Goal: Information Seeking & Learning: Check status

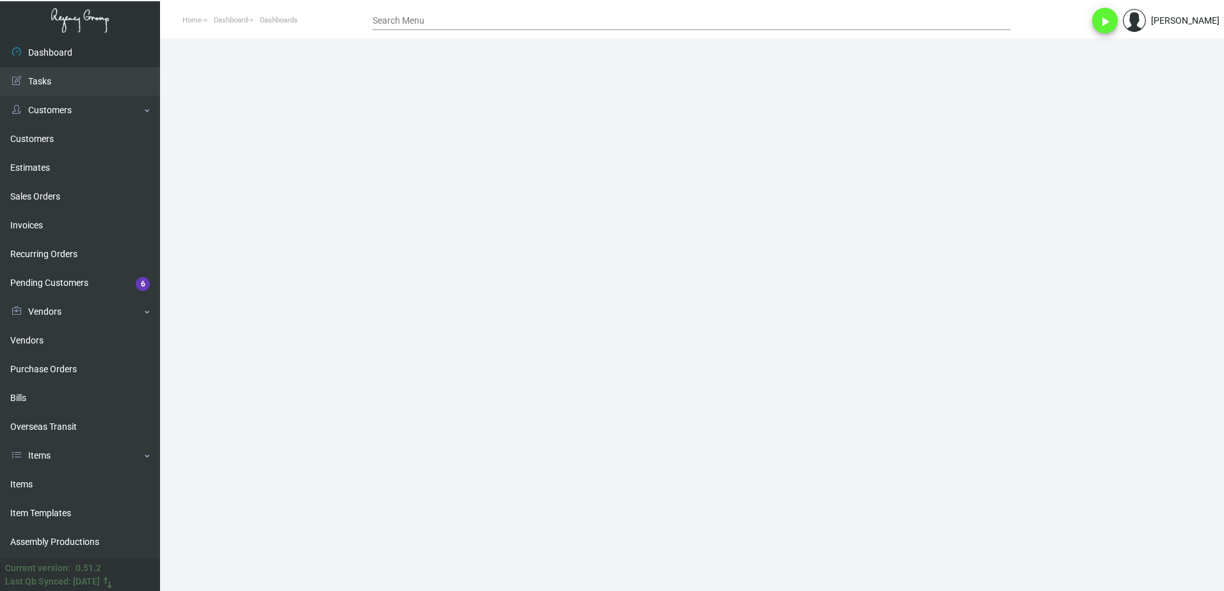
click at [463, 505] on main at bounding box center [692, 314] width 1064 height 553
click at [48, 152] on link "Customers" at bounding box center [80, 139] width 160 height 29
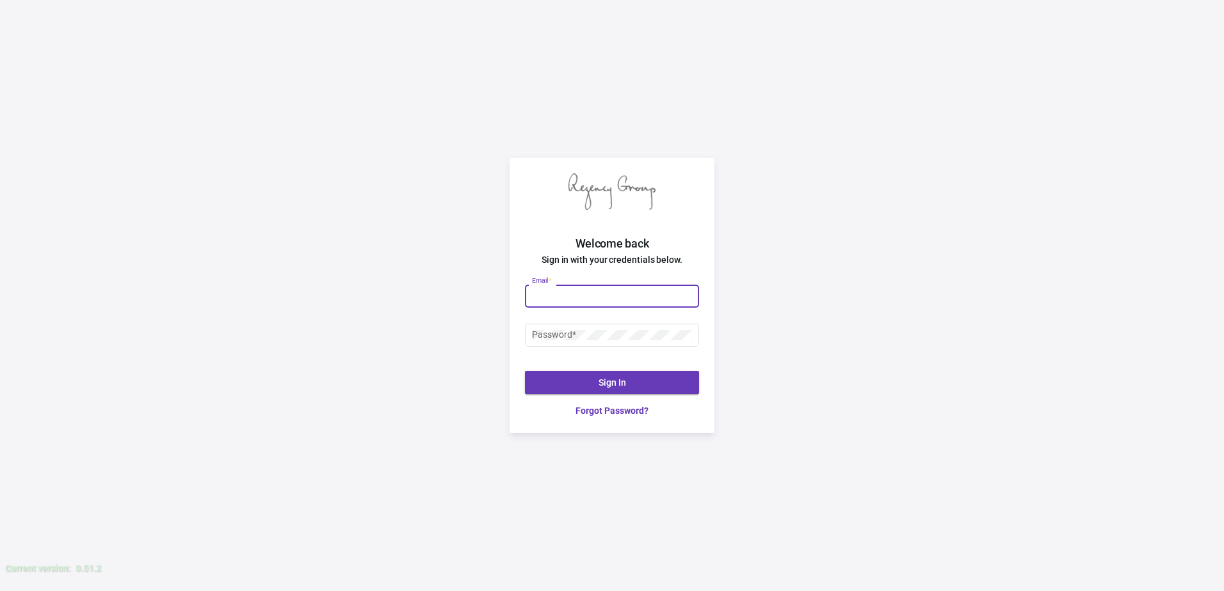
click at [633, 294] on input "Email *" at bounding box center [612, 296] width 161 height 10
click at [596, 296] on input "Email *" at bounding box center [612, 296] width 161 height 10
click at [615, 291] on input "Email *" at bounding box center [612, 296] width 161 height 10
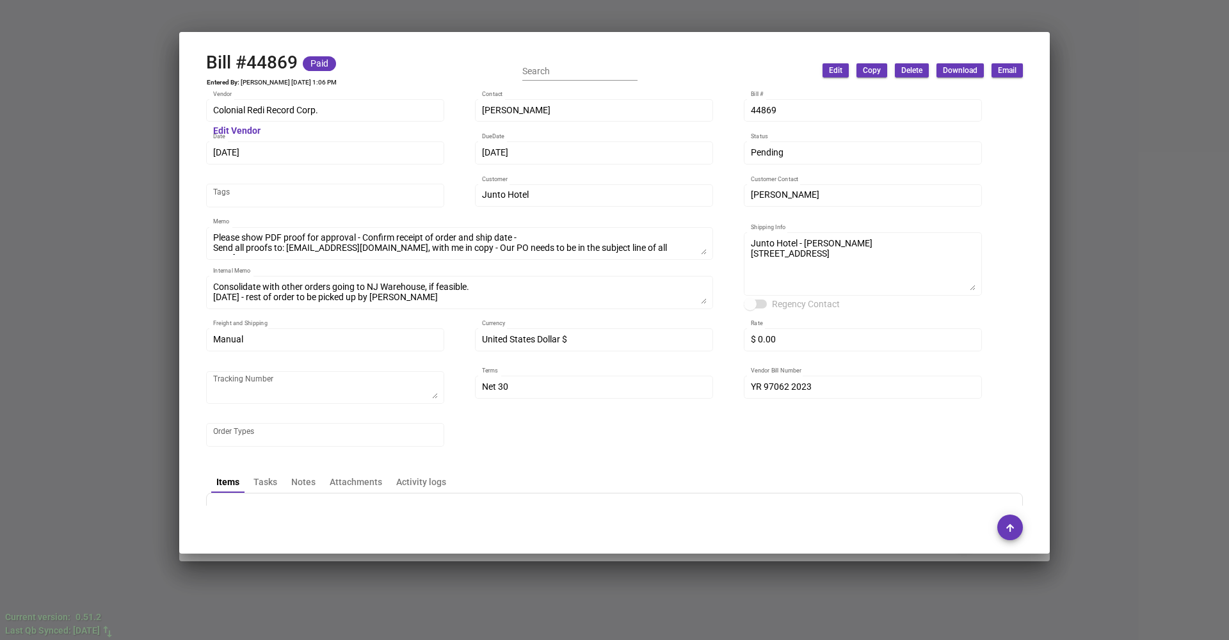
click at [165, 262] on div at bounding box center [614, 320] width 1229 height 640
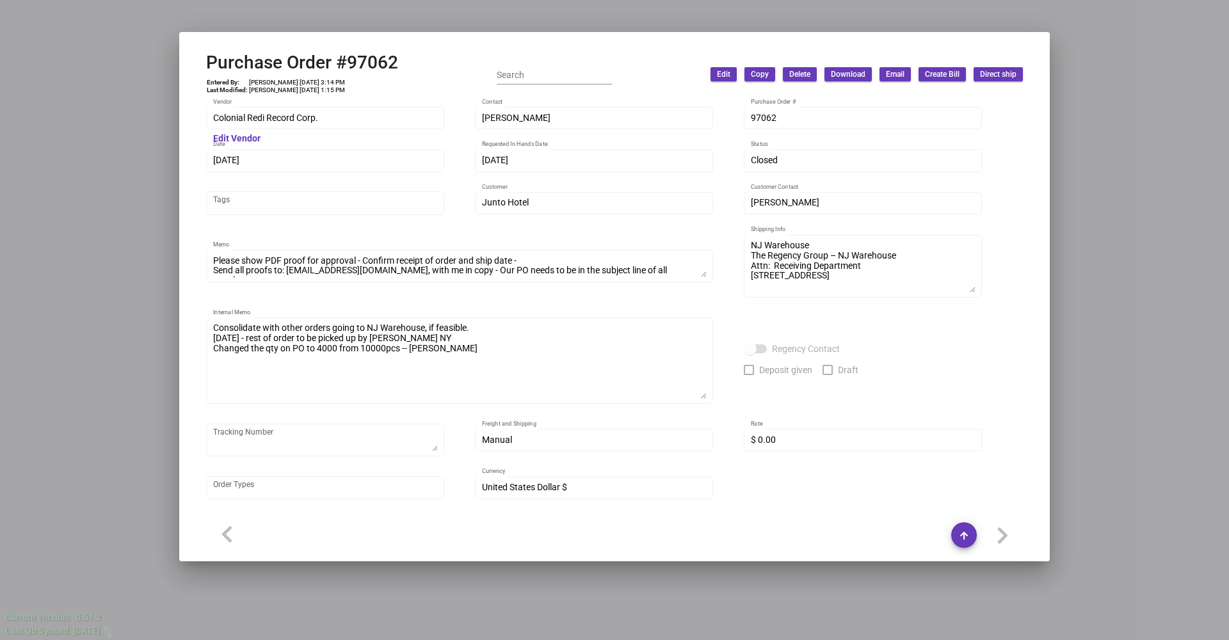
click at [72, 271] on div at bounding box center [614, 320] width 1229 height 640
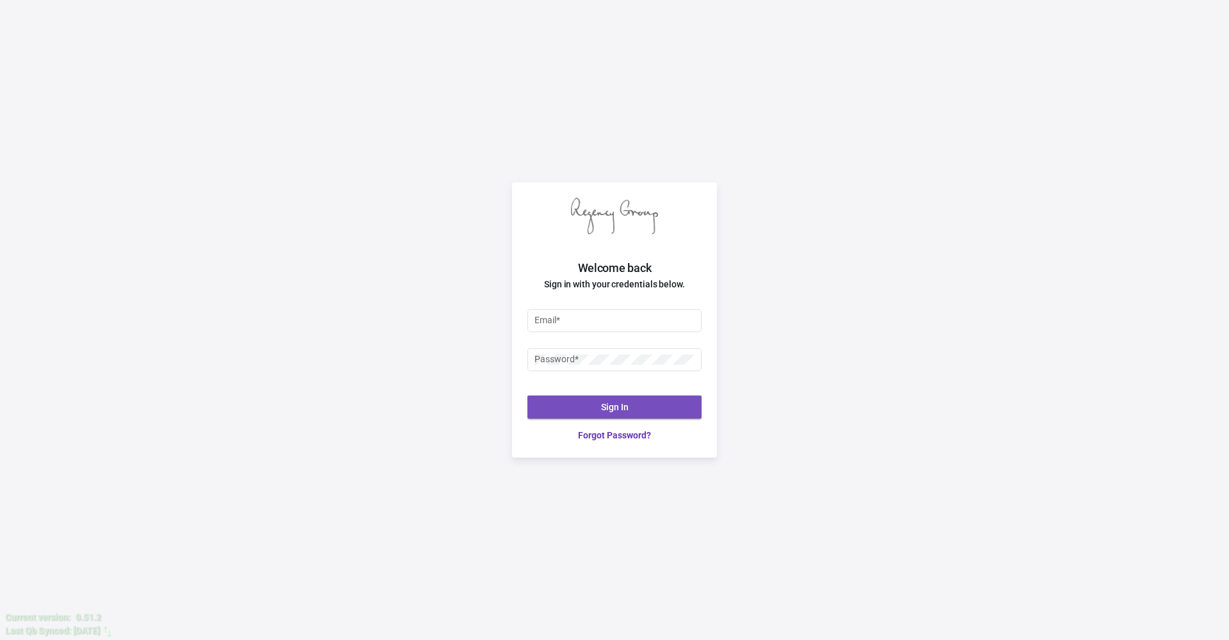
click at [620, 413] on button "Sign In" at bounding box center [614, 407] width 174 height 23
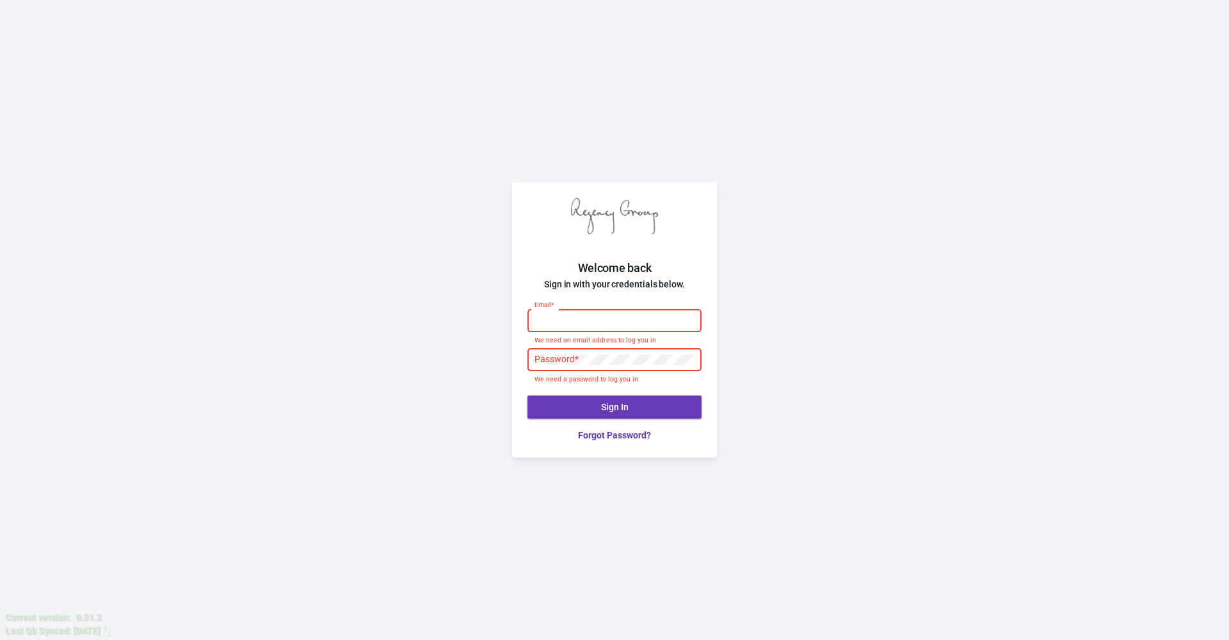
click at [640, 322] on input "Email *" at bounding box center [615, 321] width 161 height 10
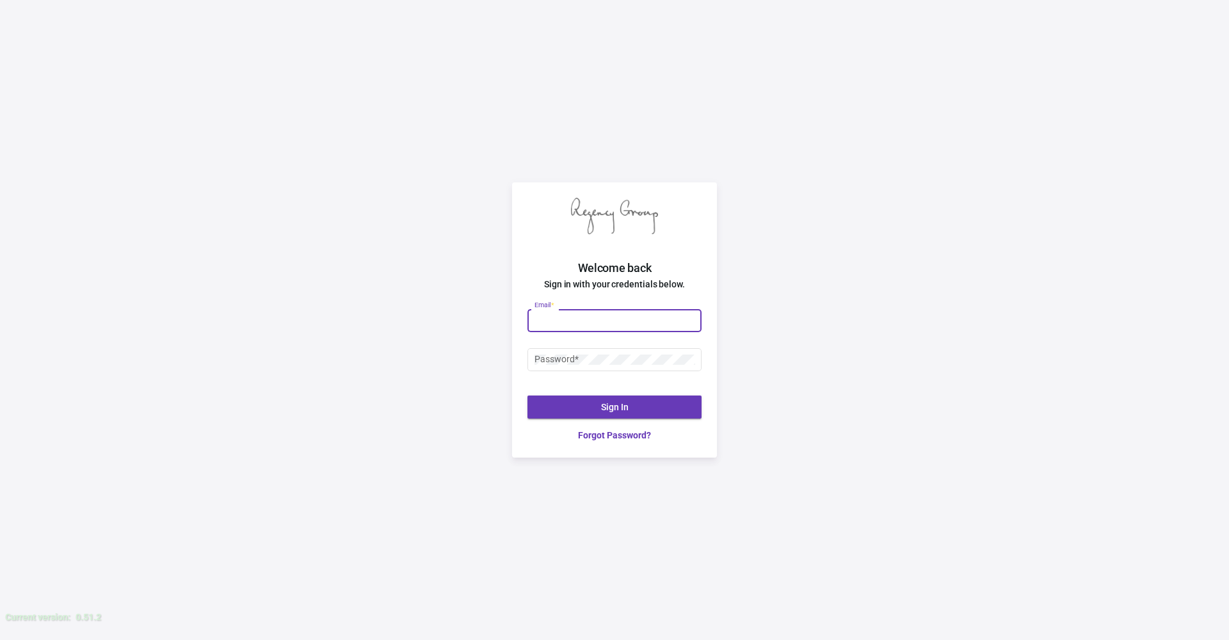
click at [608, 323] on input "Email *" at bounding box center [615, 321] width 161 height 10
click at [563, 321] on input "Email *" at bounding box center [615, 321] width 161 height 10
click at [597, 312] on div "Email *" at bounding box center [615, 319] width 161 height 25
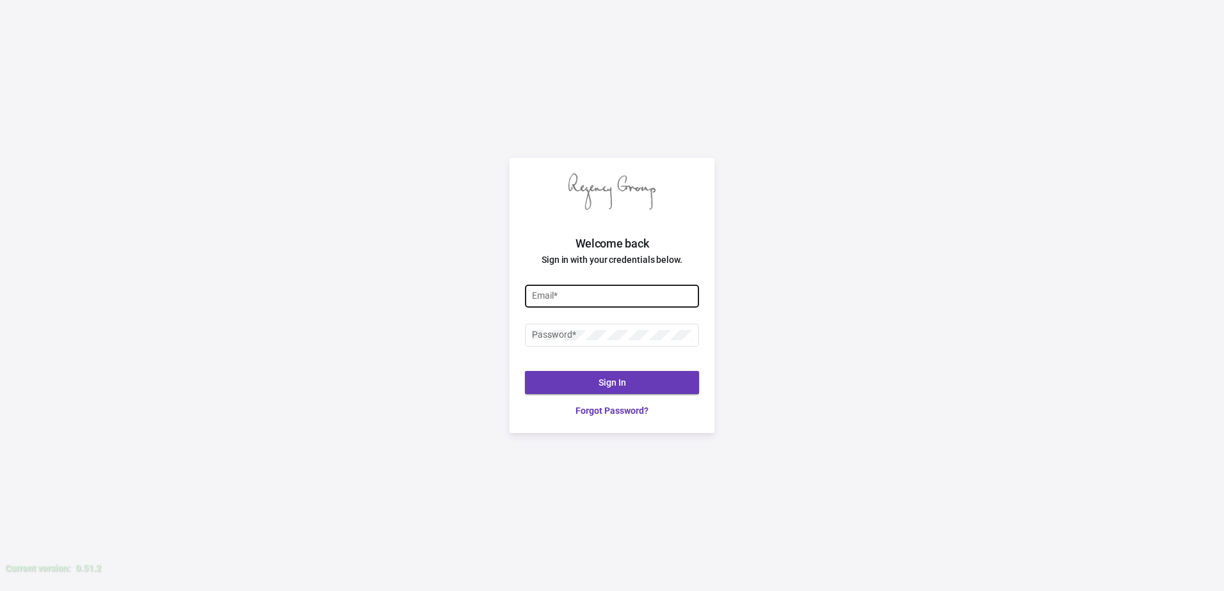
click at [602, 290] on div "Email *" at bounding box center [612, 295] width 161 height 25
paste input "Regen2314"
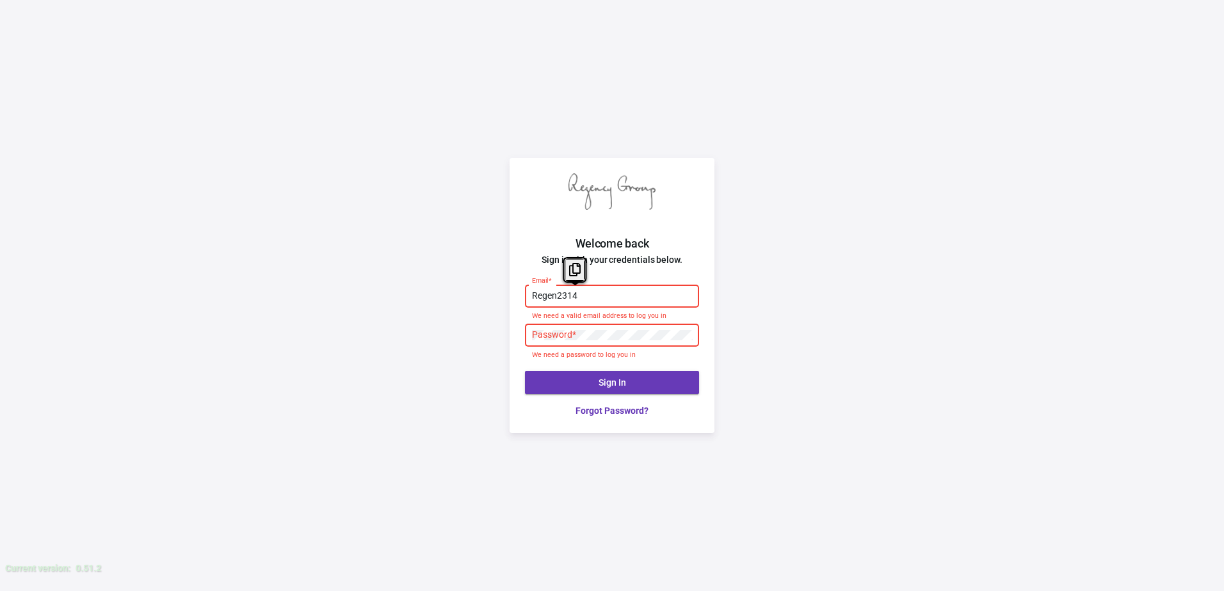
drag, startPoint x: 629, startPoint y: 291, endPoint x: 455, endPoint y: 298, distance: 173.6
click at [455, 298] on div "Welcome back Sign in with your credentials below. Regen2314 Email * We need a v…" at bounding box center [612, 295] width 1224 height 591
paste input "Yosef@theregencygroup.net"
click at [655, 297] on input "Yosef@theregencygroup.net`" at bounding box center [612, 296] width 161 height 10
type input "Yosef@theregencygroup.net"
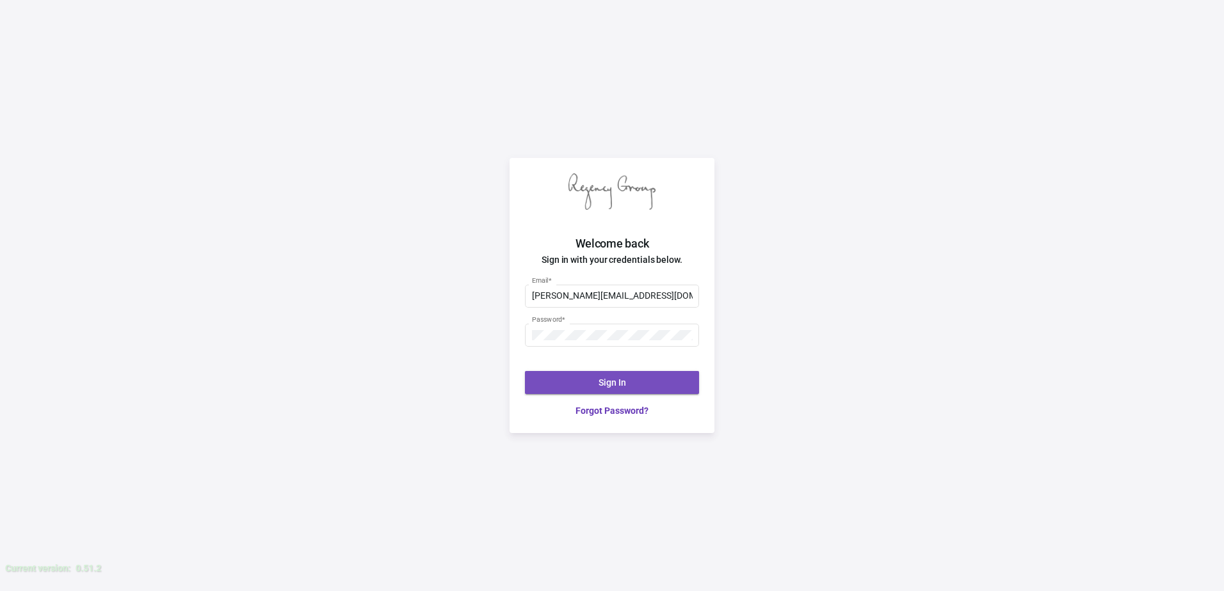
click at [679, 373] on button "Sign In" at bounding box center [612, 382] width 174 height 23
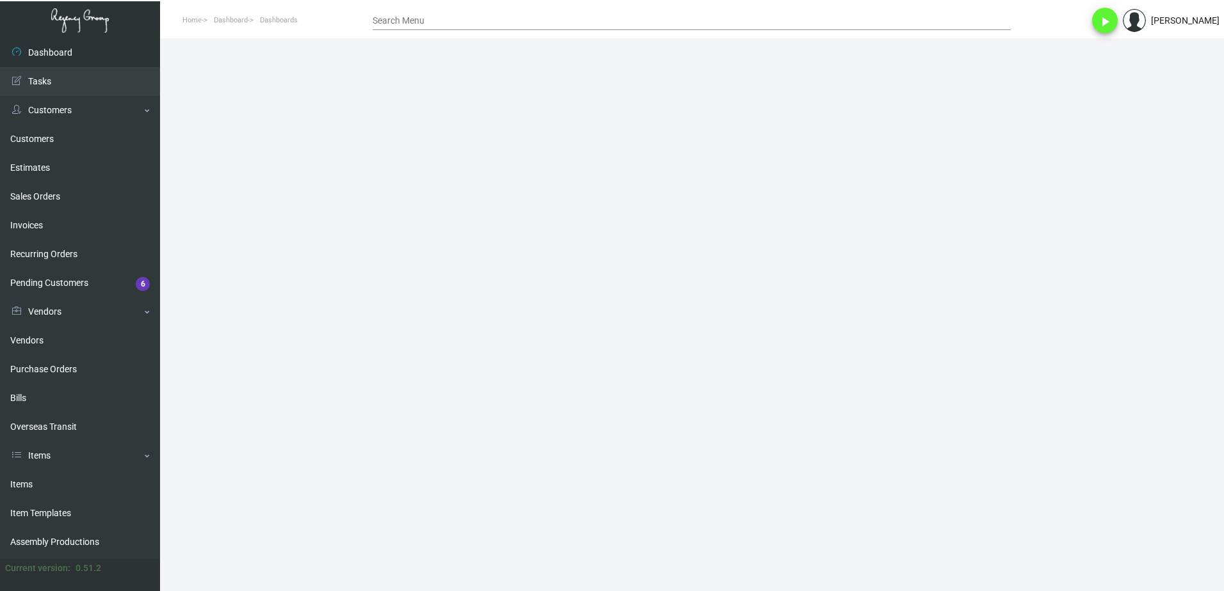
click at [652, 193] on main at bounding box center [692, 314] width 1064 height 553
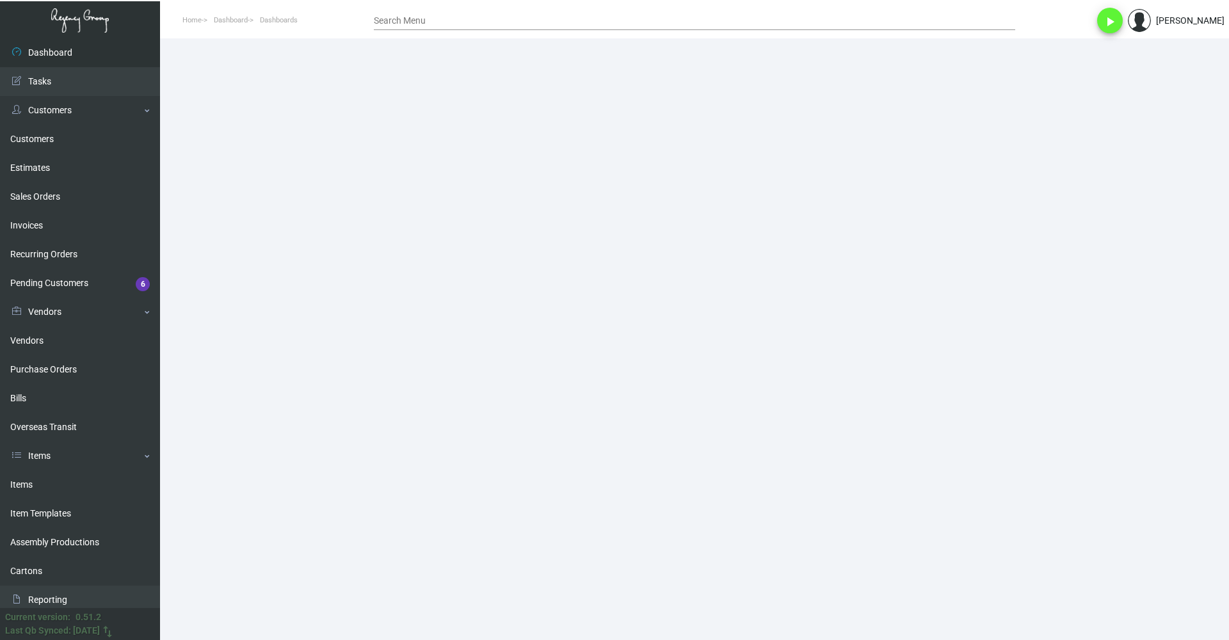
click at [426, 20] on input "Search Menu" at bounding box center [694, 21] width 641 height 10
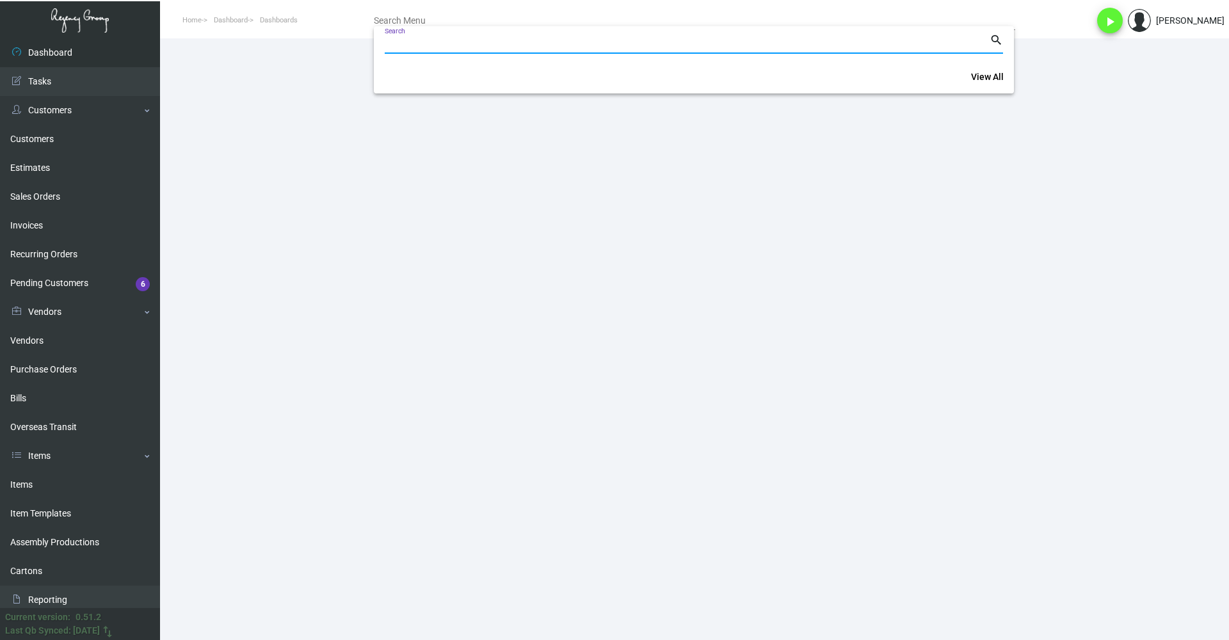
paste input "48012,"
type input "48012"
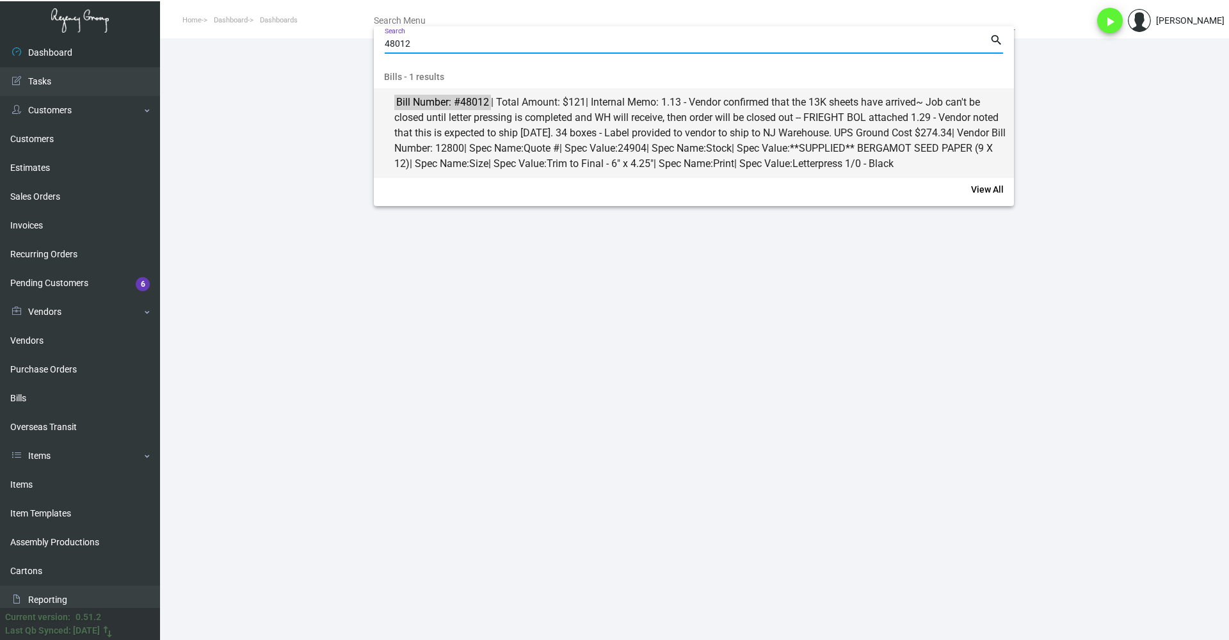
click at [496, 134] on span "Bill Number: #48012 | Total Amount: $121 | Internal Memo: 1.13 - Vendor confirm…" at bounding box center [700, 133] width 613 height 77
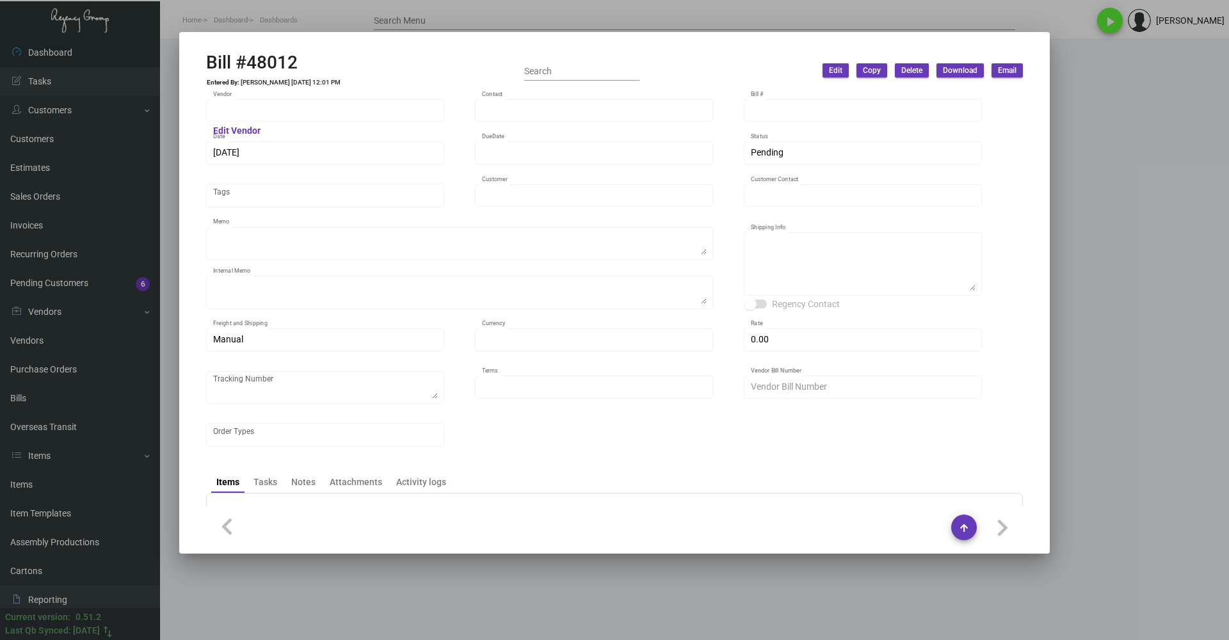
type input "Fey Printing"
type input "[PERSON_NAME]"
type input "48012"
type input "[DATE]"
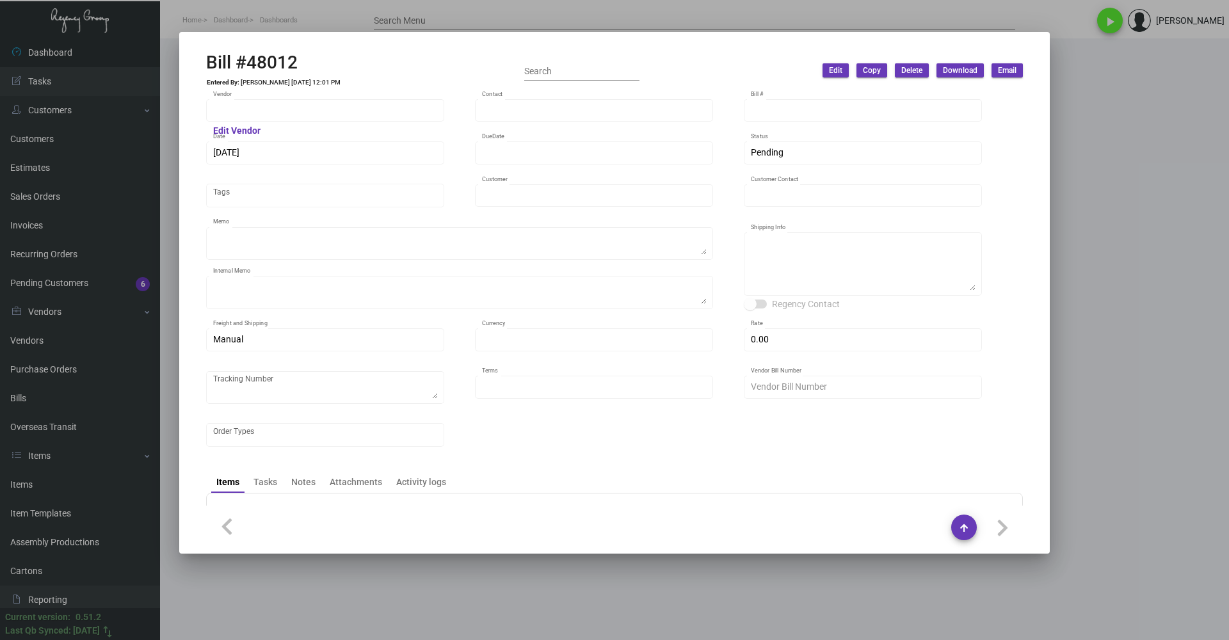
type input "SH Group"
type input "[PERSON_NAME]"
type textarea "PLEASE SEND PDF PROOFS TO OUR ART TEAM ; [EMAIL_ADDRESS][DOMAIN_NAME] WITH ME I…"
type textarea "1.13 - Vendor confirmed that the 13K sheets have arrived~ Job can't be closed u…"
type textarea "SH Group - [PERSON_NAME] [STREET_ADDRESS][US_STATE]"
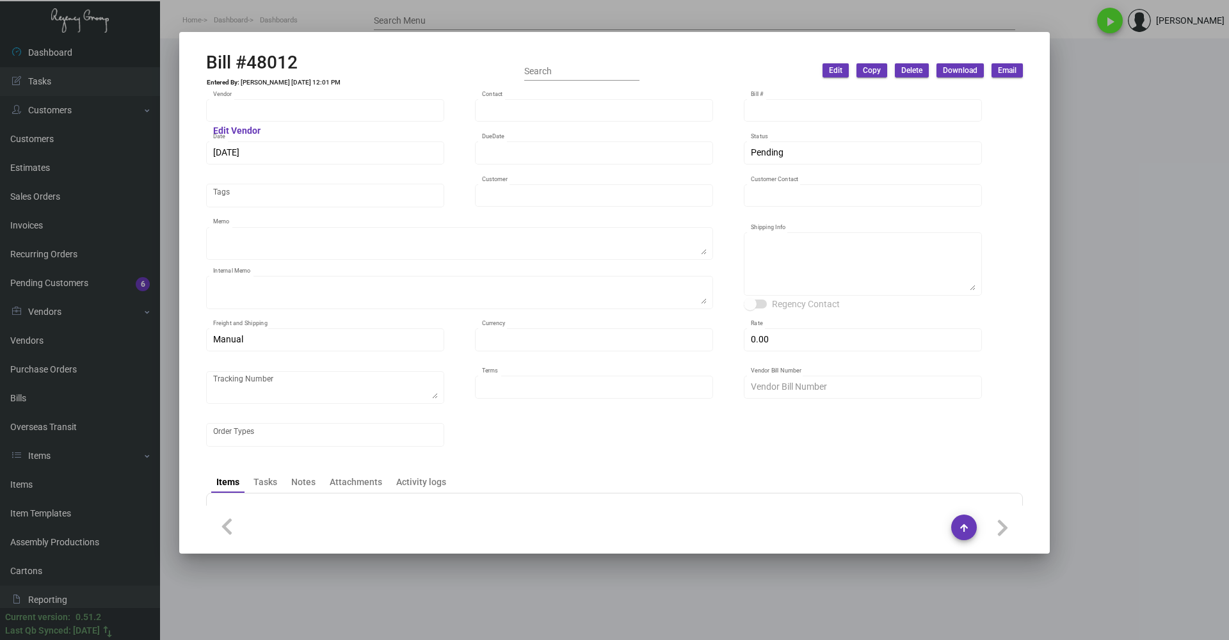
type input "United States Dollar $"
type input "$ 0.00"
type input "Net 30"
type input "12800"
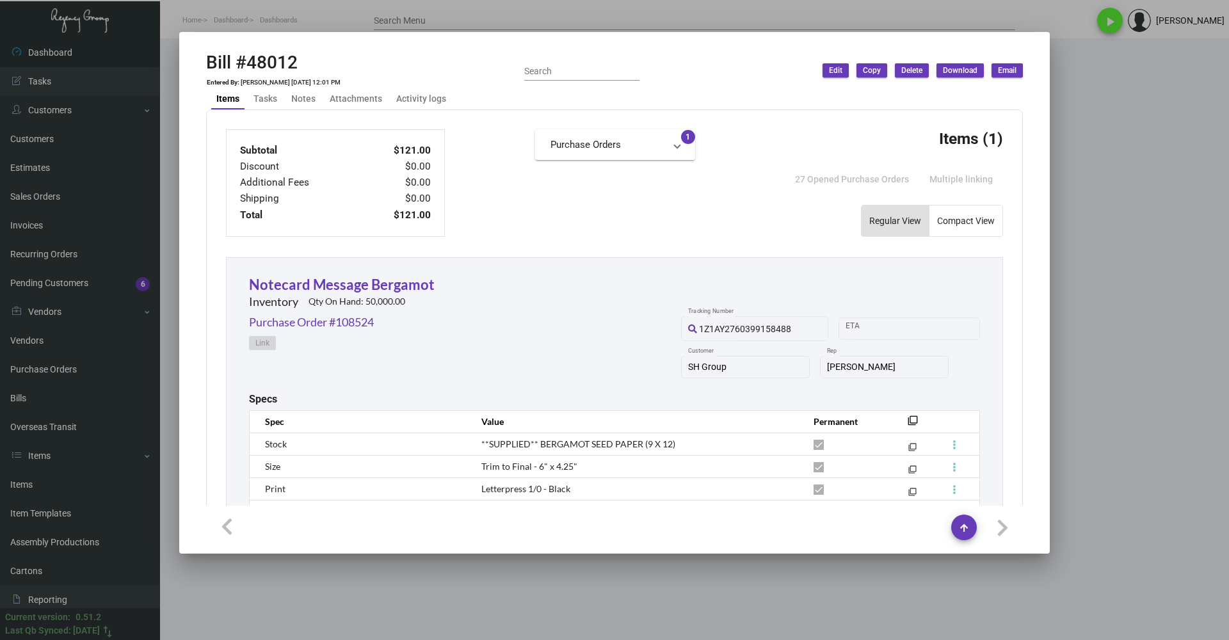
scroll to position [384, 0]
click at [360, 319] on link "Purchase Order #108524" at bounding box center [311, 321] width 125 height 17
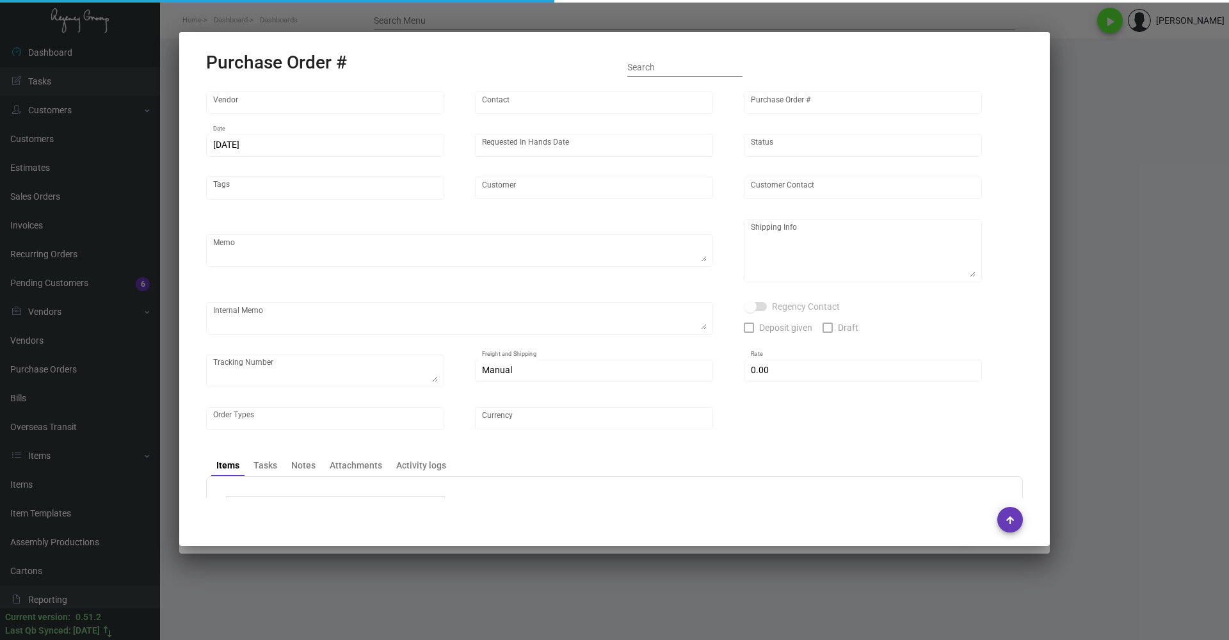
type input "Fey Printing"
type input "[PERSON_NAME]"
type input "108524"
type input "[DATE]"
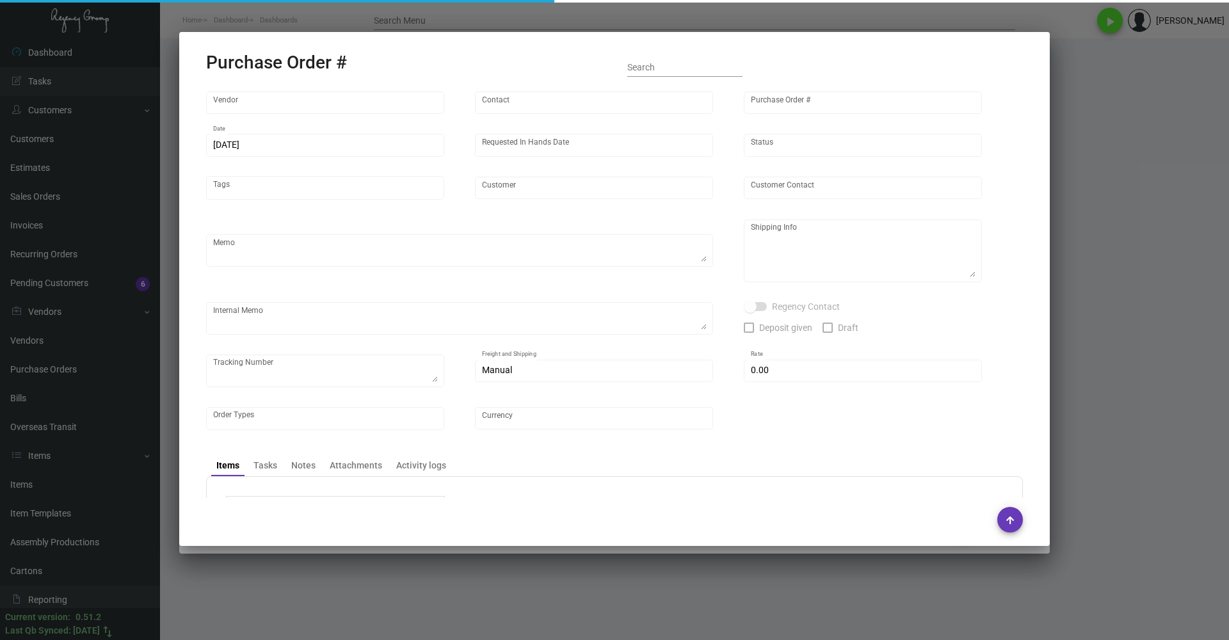
type input "SH Group"
type textarea "PLEASE SEND PDF PROOFS TO OUR ART TEAM ; [EMAIL_ADDRESS][DOMAIN_NAME] WITH ME I…"
type textarea "Regency Group NJ - [PERSON_NAME] [STREET_ADDRESS]"
type textarea "1.13 - Vendor confirmed that the 13K sheets have arrived~ Job can't be closed u…"
checkbox input "true"
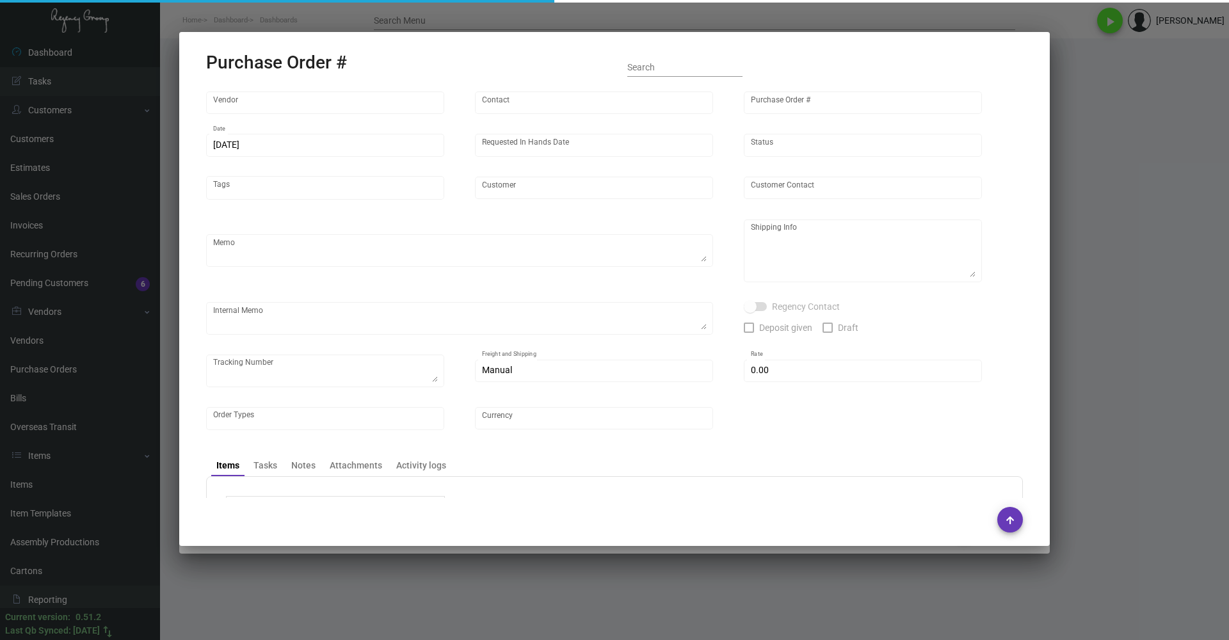
type input "$ 0.00"
type input "United States Dollar $"
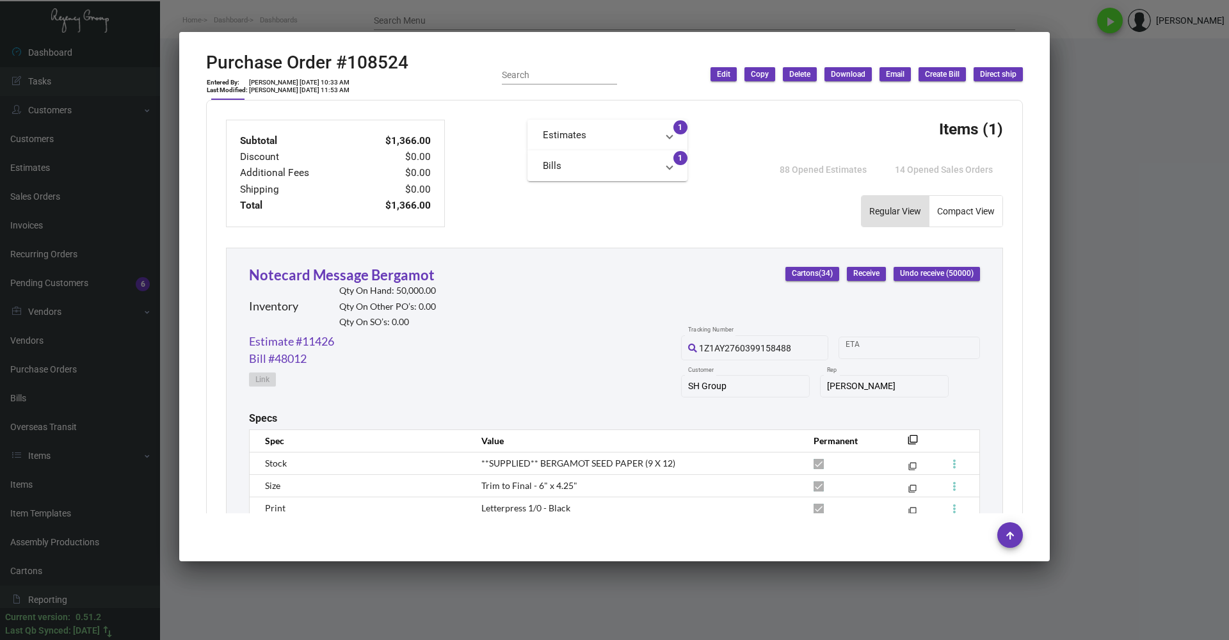
scroll to position [448, 0]
click at [1157, 257] on div at bounding box center [614, 320] width 1229 height 640
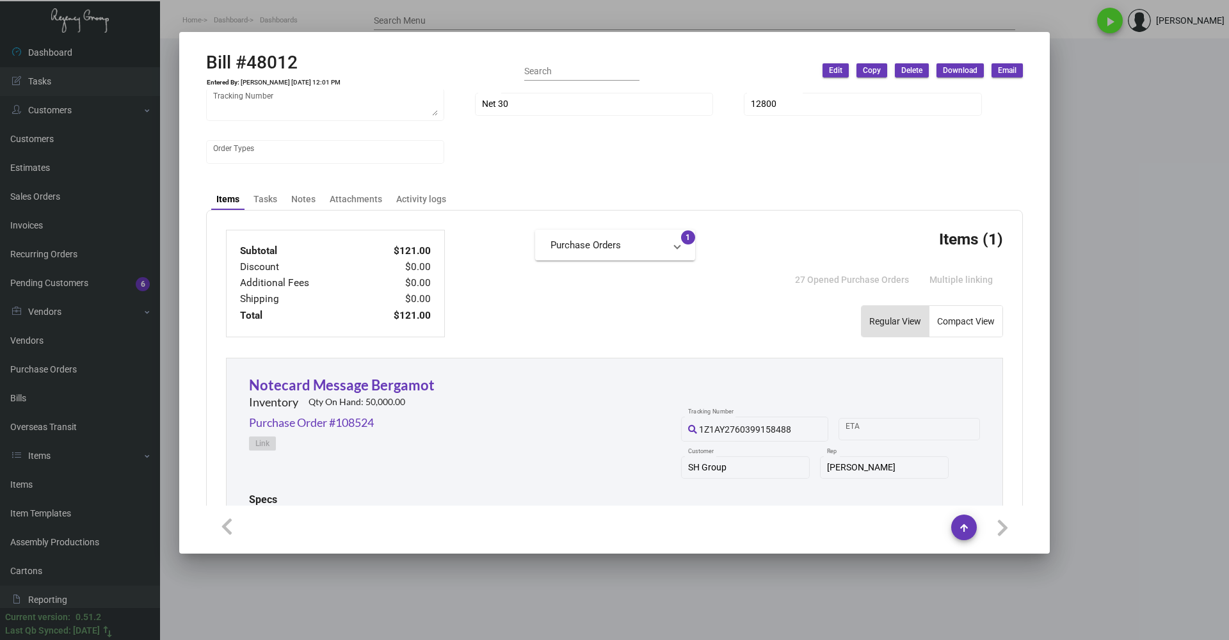
scroll to position [256, 0]
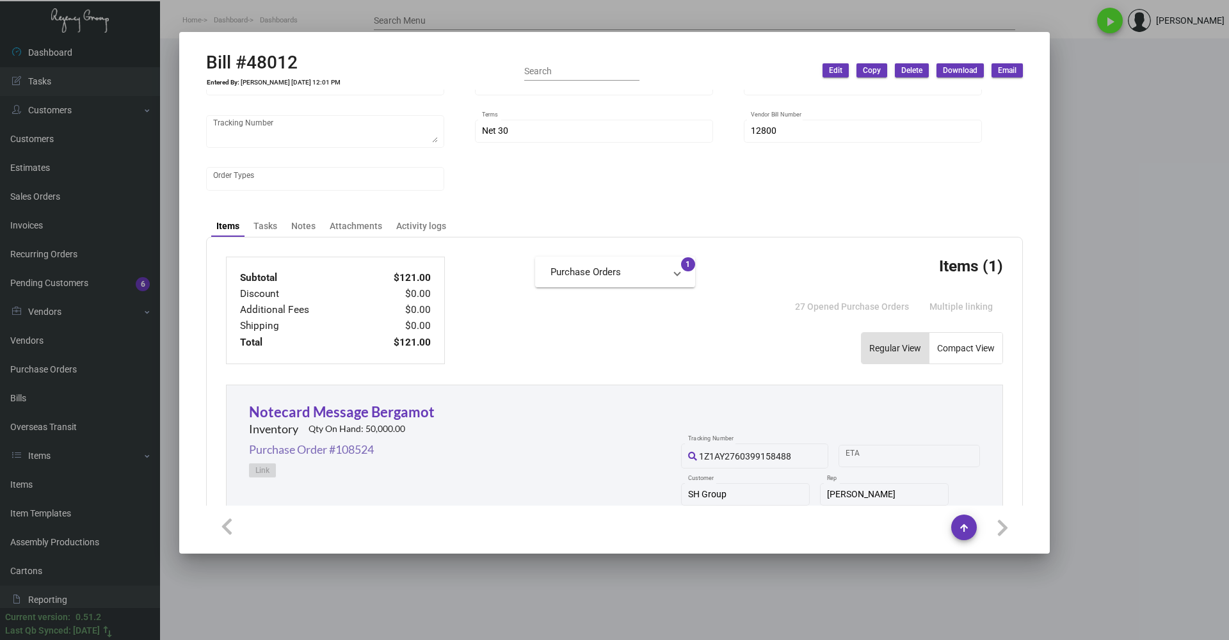
click at [325, 456] on link "Purchase Order #108524" at bounding box center [311, 449] width 125 height 17
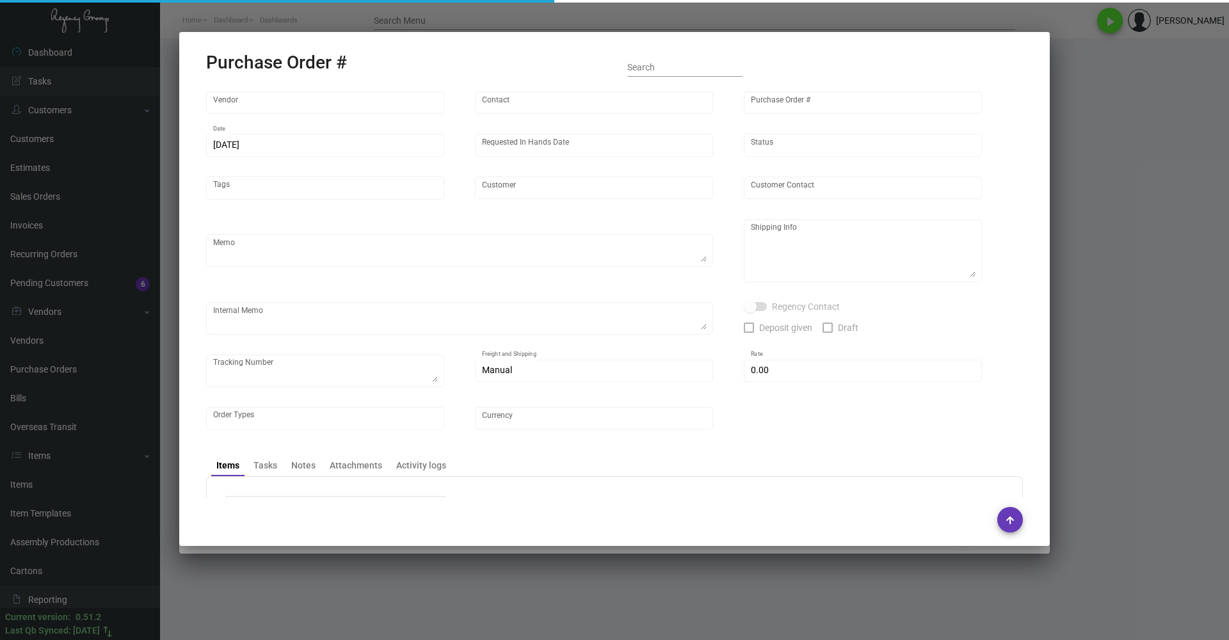
type input "Fey Printing"
type input "[PERSON_NAME]"
type input "108524"
type input "[DATE]"
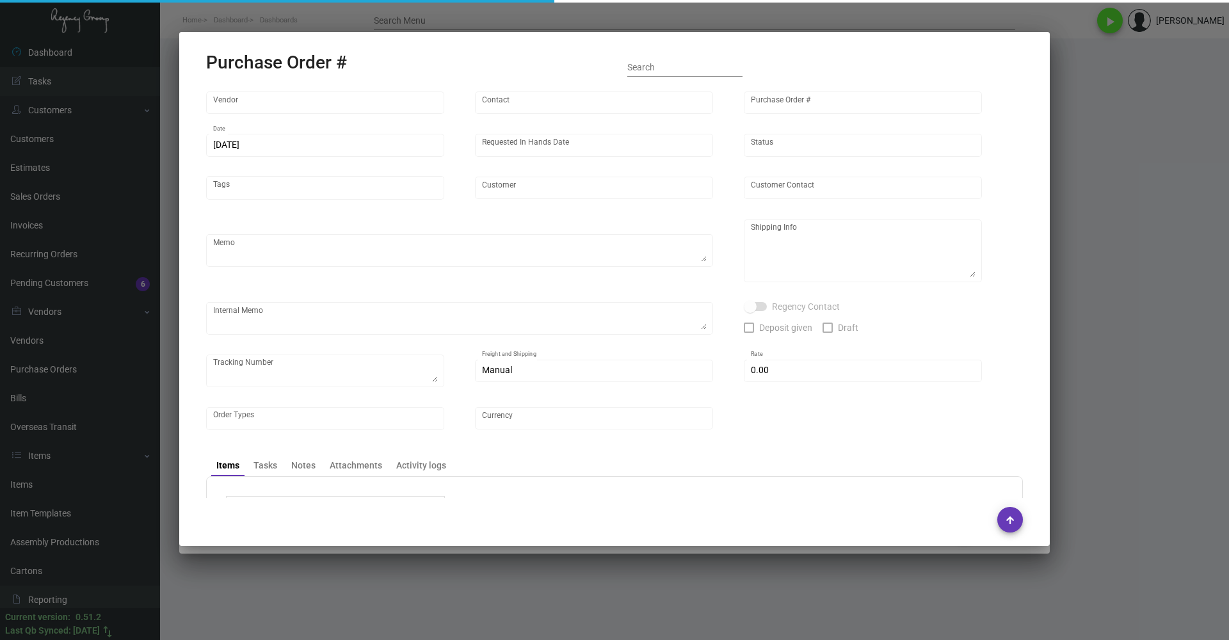
type input "SH Group"
type textarea "PLEASE SEND PDF PROOFS TO OUR ART TEAM ; [EMAIL_ADDRESS][DOMAIN_NAME] WITH ME I…"
type textarea "Regency Group NJ - [PERSON_NAME] [STREET_ADDRESS]"
type textarea "1.13 - Vendor confirmed that the 13K sheets have arrived~ Job can't be closed u…"
checkbox input "true"
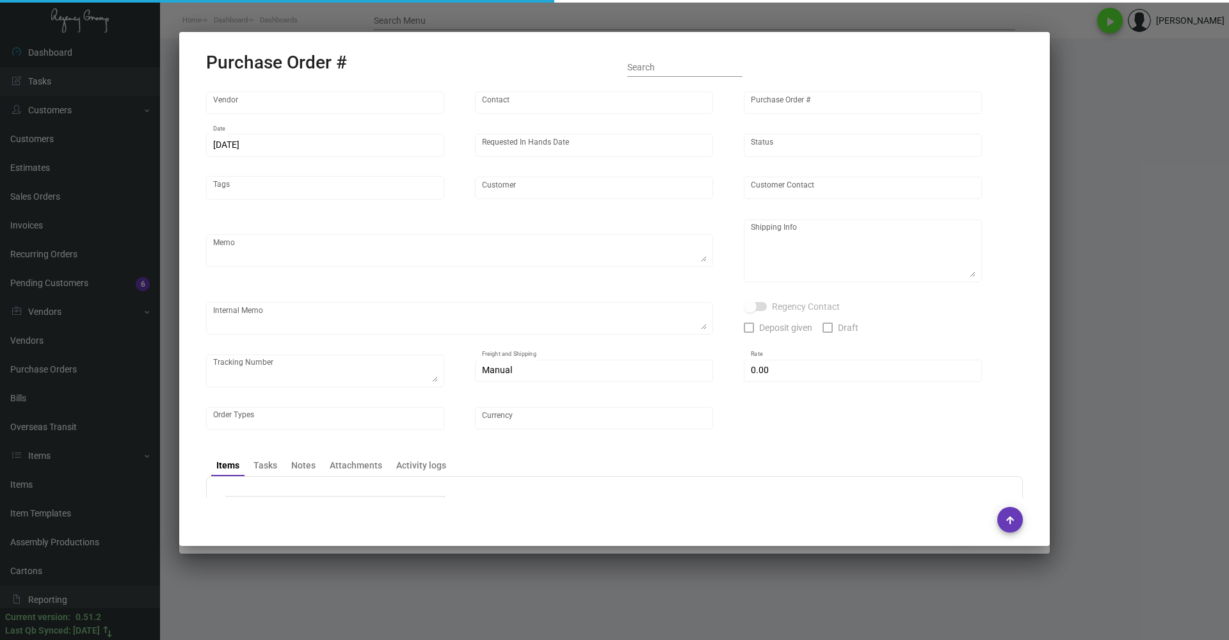
type input "$ 0.00"
type input "United States Dollar $"
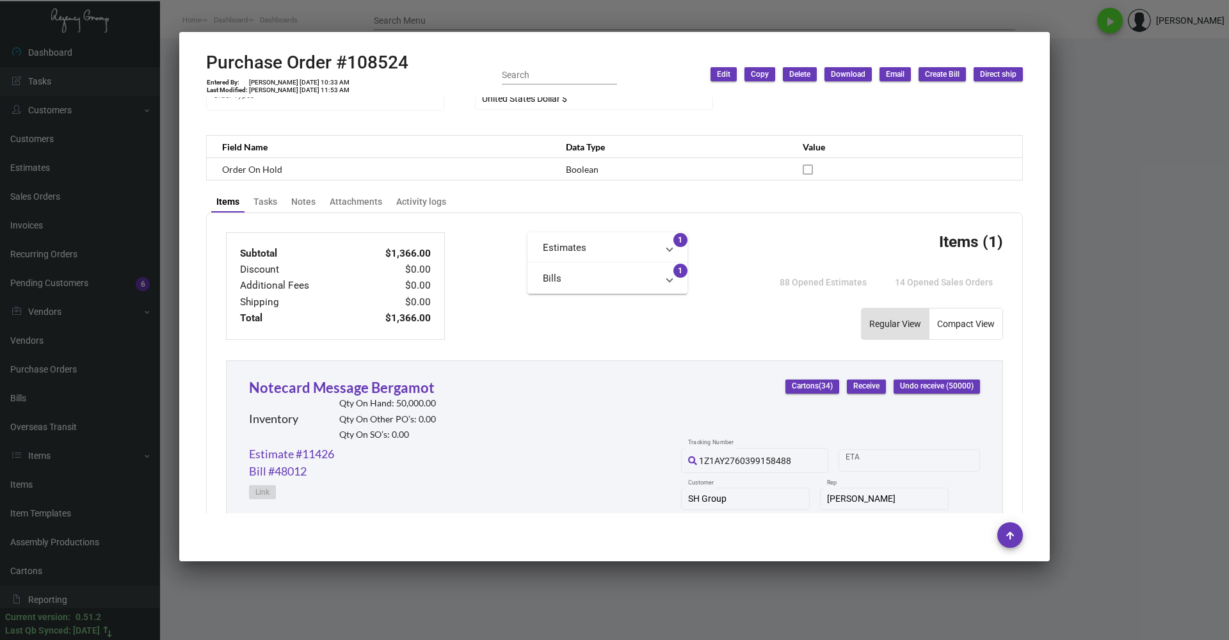
scroll to position [576, 0]
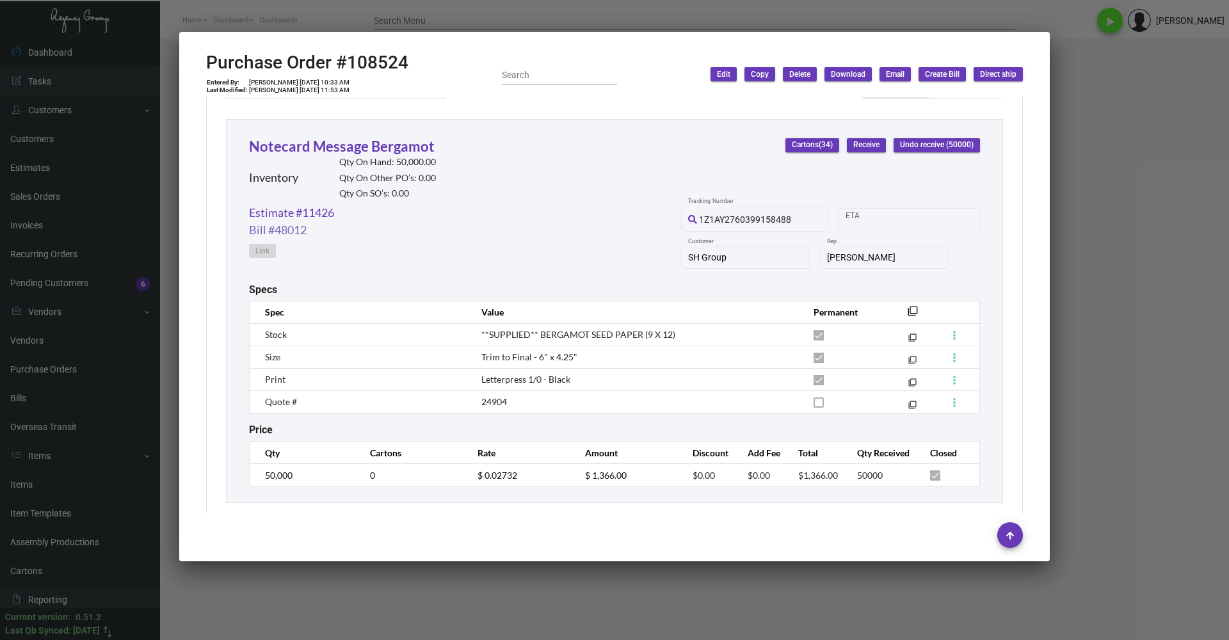
click at [278, 230] on link "Bill #48012" at bounding box center [278, 229] width 58 height 17
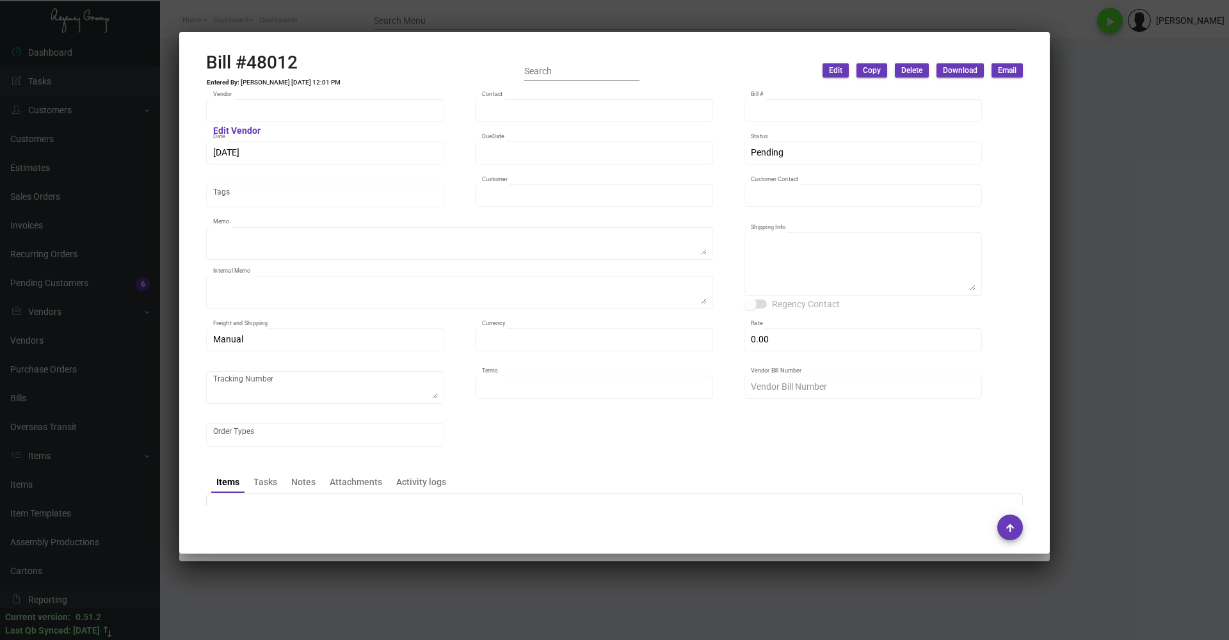
type input "Fey Printing"
type input "[PERSON_NAME]"
type input "48012"
type input "[DATE]"
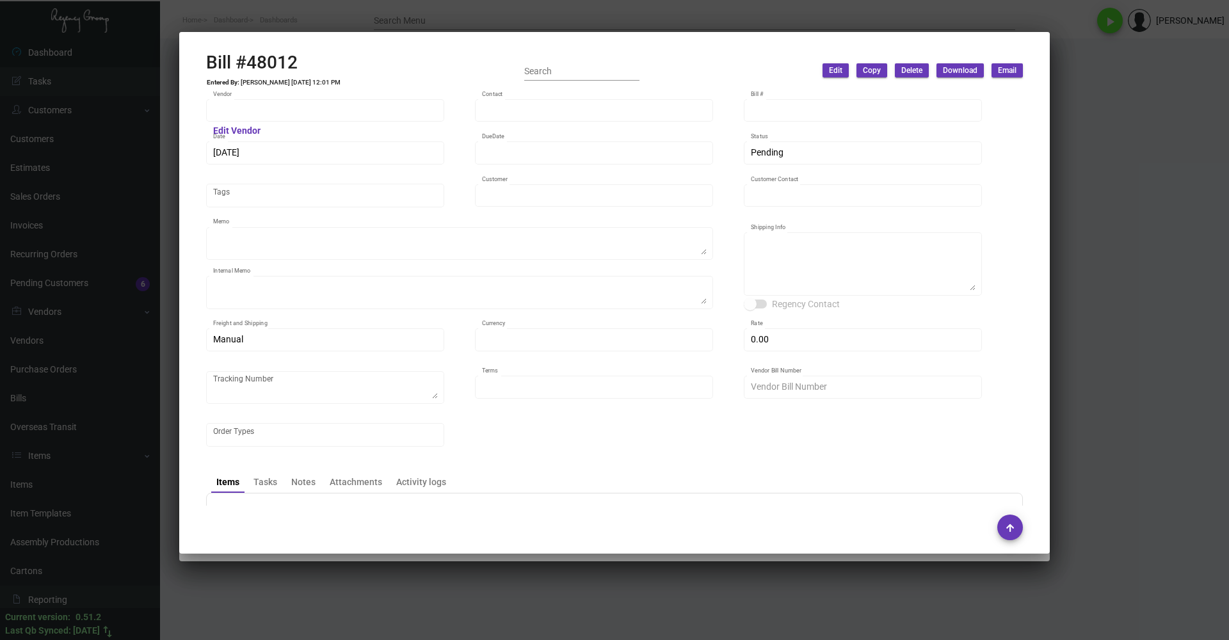
type input "SH Group"
type input "[PERSON_NAME]"
type textarea "PLEASE SEND PDF PROOFS TO OUR ART TEAM ; [EMAIL_ADDRESS][DOMAIN_NAME] WITH ME I…"
type textarea "1.13 - Vendor confirmed that the 13K sheets have arrived~ Job can't be closed u…"
type textarea "SH Group - [PERSON_NAME] [STREET_ADDRESS][US_STATE]"
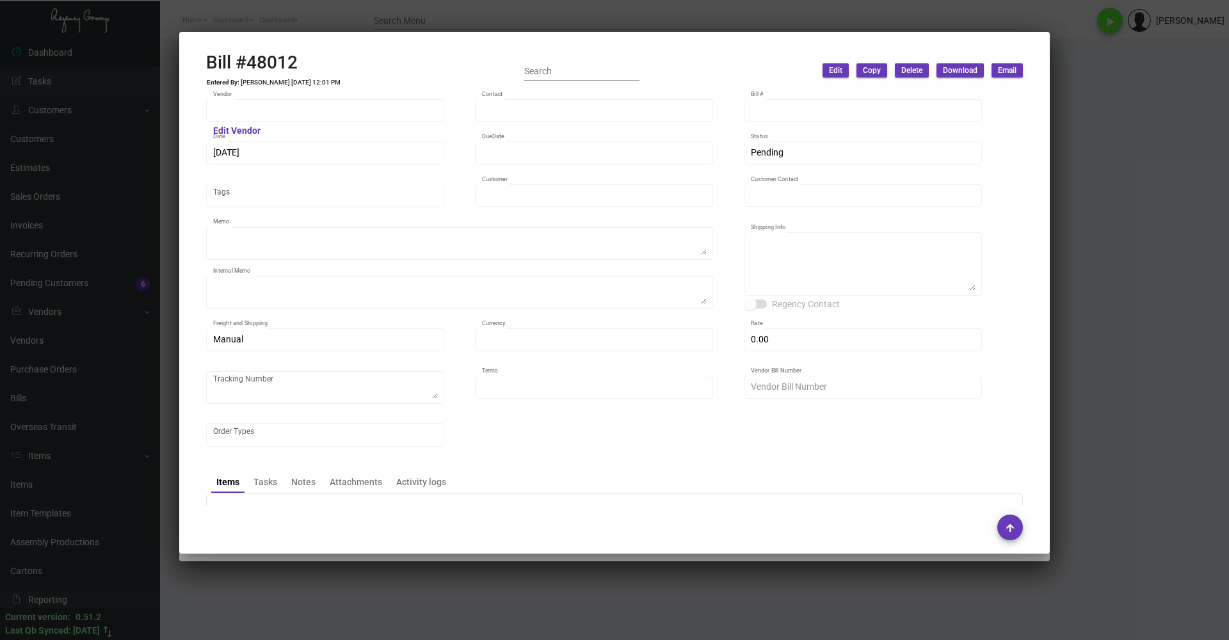
type input "United States Dollar $"
type input "$ 0.00"
type input "Net 30"
type input "12800"
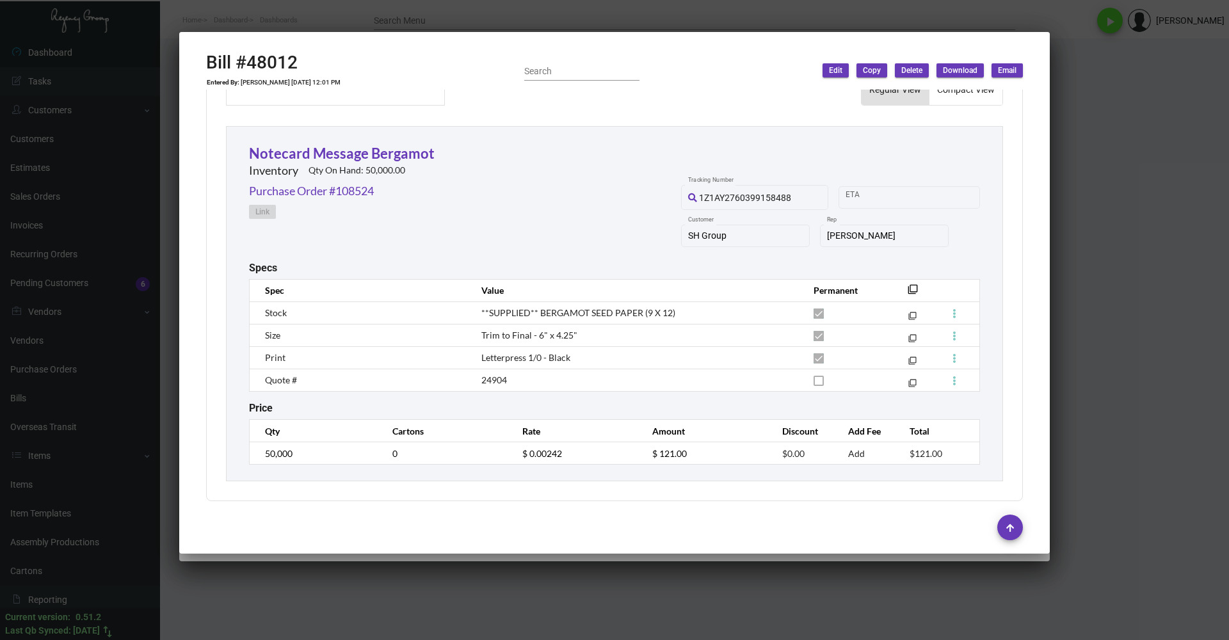
scroll to position [518, 0]
